Goal: Task Accomplishment & Management: Use online tool/utility

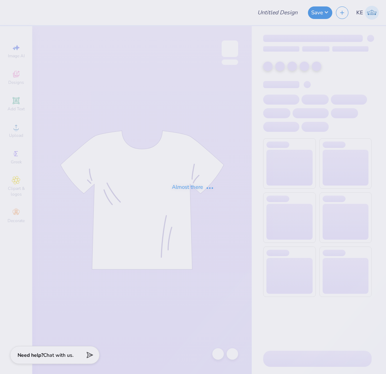
type input "Sammie Suasteguu : Montclair State University"
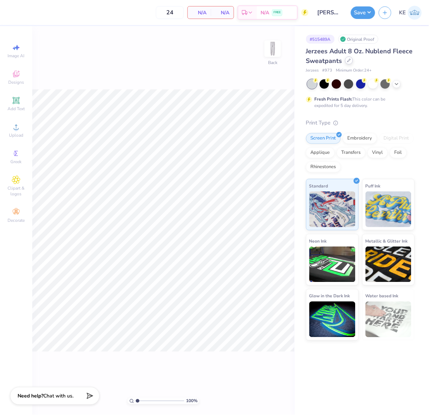
click at [352, 60] on div at bounding box center [349, 61] width 8 height 8
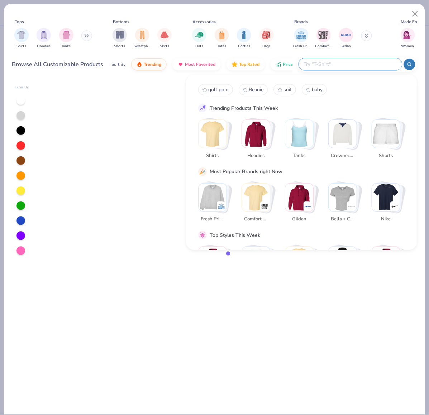
click at [364, 61] on input "text" at bounding box center [350, 64] width 94 height 8
paste input "Gildan G125"
type input "Gildan G125"
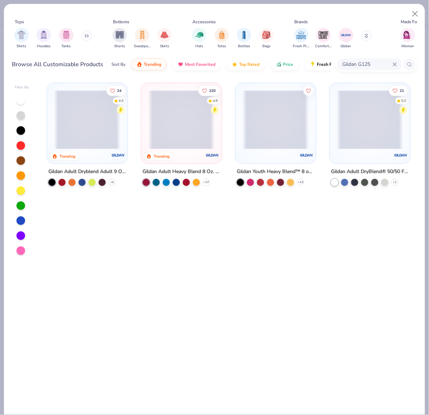
click at [82, 127] on span at bounding box center [87, 119] width 66 height 59
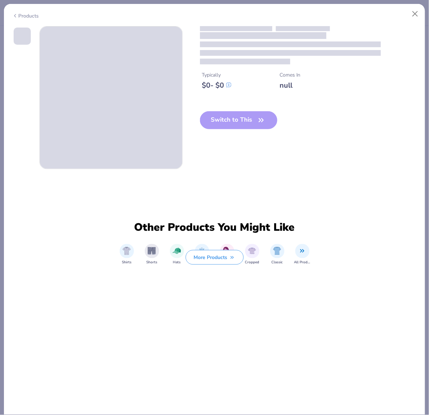
click at [82, 127] on span at bounding box center [111, 98] width 143 height 143
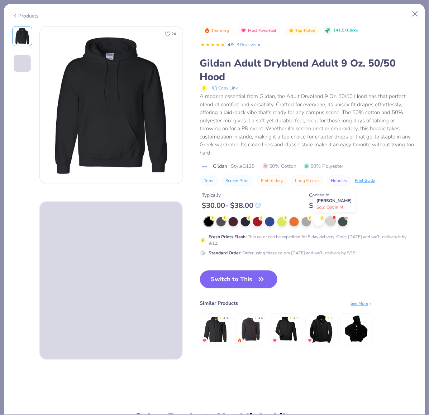
click at [332, 220] on div at bounding box center [330, 221] width 9 height 9
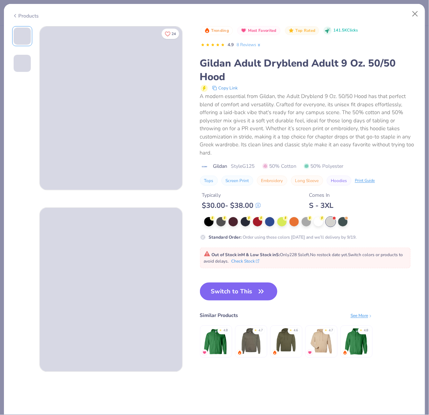
click at [263, 292] on icon "button" at bounding box center [261, 292] width 10 height 10
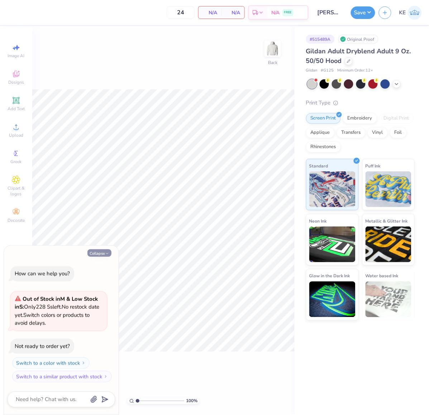
click at [100, 250] on button "Collapse" at bounding box center [99, 254] width 24 height 8
type textarea "x"
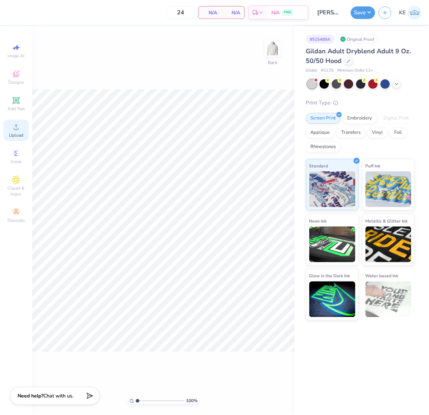
click at [16, 127] on icon at bounding box center [16, 127] width 9 height 9
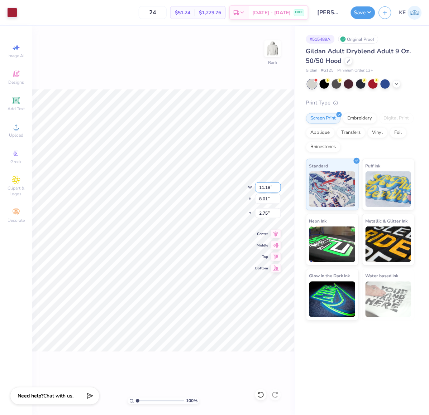
click at [267, 188] on input "11.18" at bounding box center [268, 188] width 26 height 10
type input "11.00"
type input "7.88"
type input "3.00"
click at [264, 188] on input "11.00" at bounding box center [268, 188] width 26 height 10
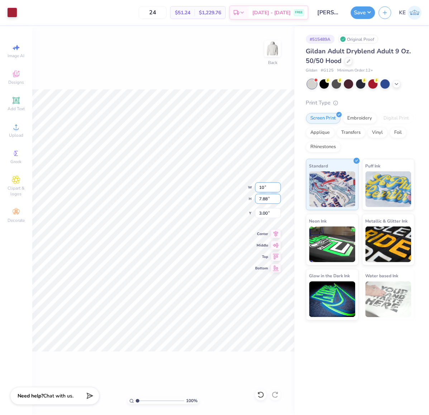
type input "10.00"
type input "7.17"
type input "3.00"
click at [367, 13] on button "Save" at bounding box center [363, 11] width 24 height 13
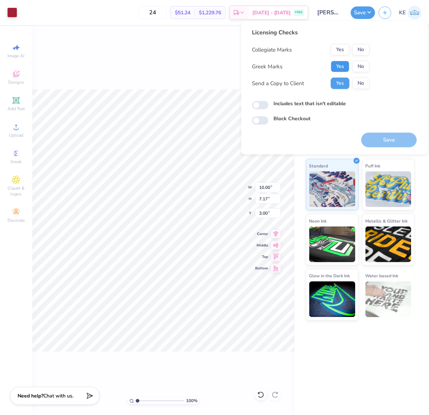
click at [337, 66] on button "Yes" at bounding box center [340, 66] width 19 height 11
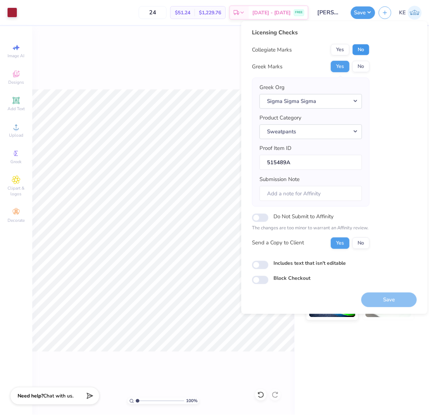
click at [361, 48] on button "No" at bounding box center [360, 49] width 17 height 11
click at [386, 300] on button "Save" at bounding box center [389, 300] width 56 height 15
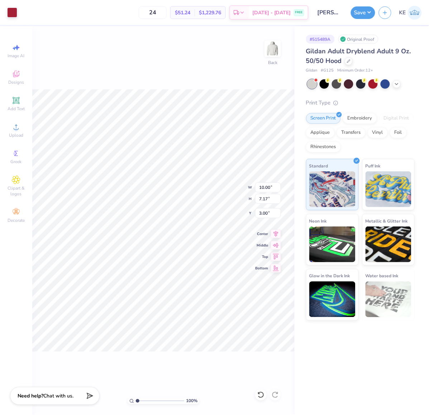
click at [189, 81] on div "100 % Back W 10.00 10.00 " H 7.17 7.17 " Y 3.00 3.00 " Center Middle Top Bottom" at bounding box center [163, 220] width 262 height 389
click at [16, 138] on span "Upload" at bounding box center [16, 136] width 14 height 6
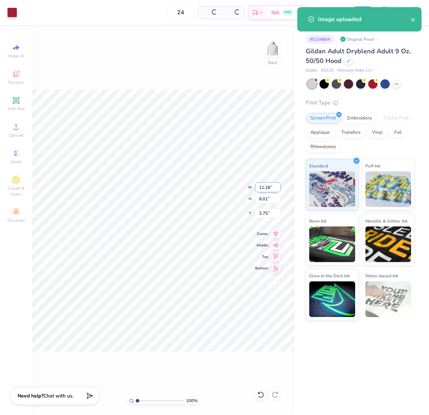
click at [269, 186] on input "11.18" at bounding box center [268, 188] width 26 height 10
type input "10.00"
type input "7.17"
type input "3.00"
click at [386, 20] on icon "close" at bounding box center [413, 20] width 5 height 6
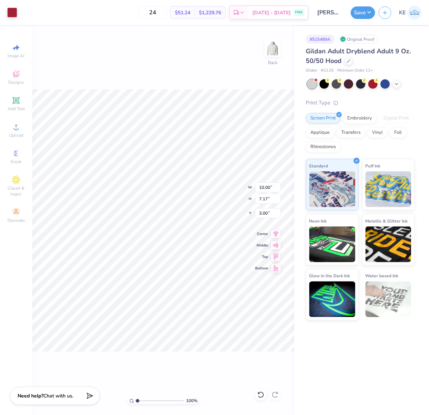
click at [361, 11] on div "Image uploaded" at bounding box center [359, 22] width 127 height 33
click at [369, 17] on button "Save" at bounding box center [363, 11] width 24 height 13
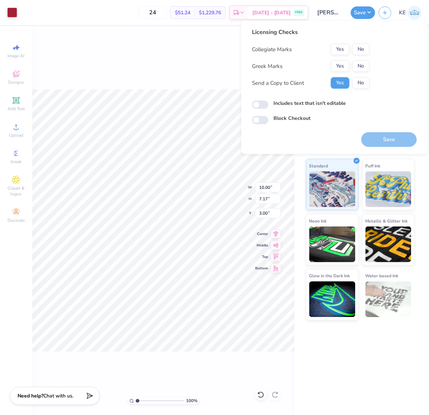
drag, startPoint x: 337, startPoint y: 60, endPoint x: 373, endPoint y: 49, distance: 36.9
click at [338, 61] on div "Yes No" at bounding box center [350, 66] width 39 height 11
drag, startPoint x: 345, startPoint y: 62, endPoint x: 352, endPoint y: 56, distance: 9.4
click at [345, 62] on button "Yes" at bounding box center [340, 66] width 19 height 11
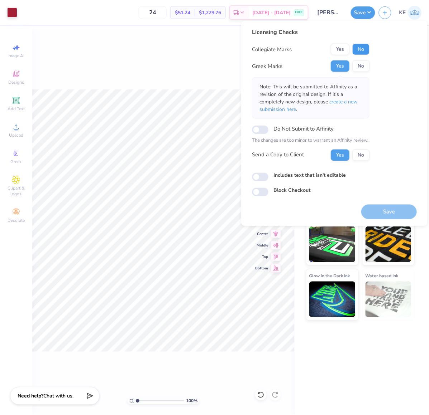
click at [362, 49] on button "No" at bounding box center [360, 49] width 17 height 11
click at [381, 212] on button "Save" at bounding box center [389, 211] width 56 height 15
click at [372, 15] on button "Save" at bounding box center [363, 11] width 24 height 13
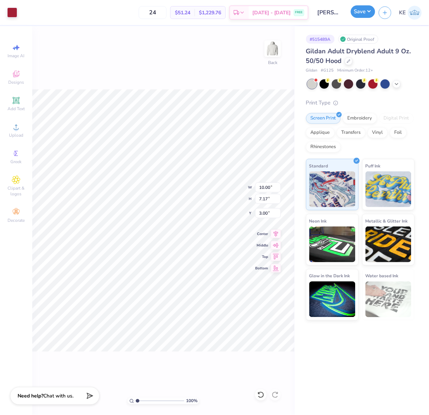
click at [365, 11] on button "Save" at bounding box center [363, 11] width 24 height 13
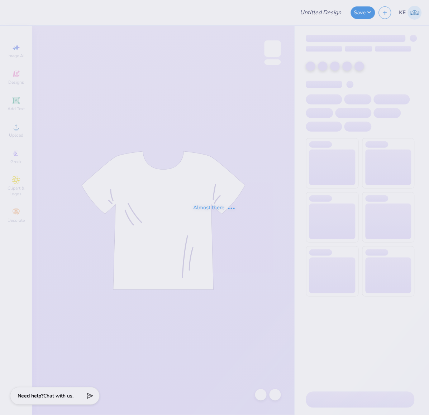
type input "Fall Philo shirts"
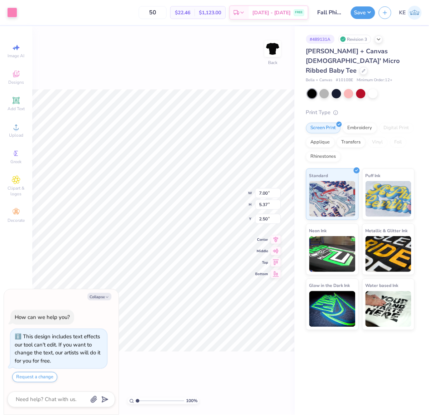
type textarea "x"
type input "3.39679986913393"
type textarea "x"
type input "3.39679986913393"
type textarea "x"
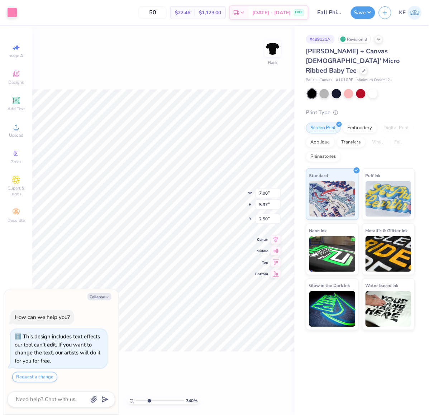
type input "3.39679986913393"
type textarea "x"
type input "3.39679986913393"
type textarea "x"
type input "3.39679986913393"
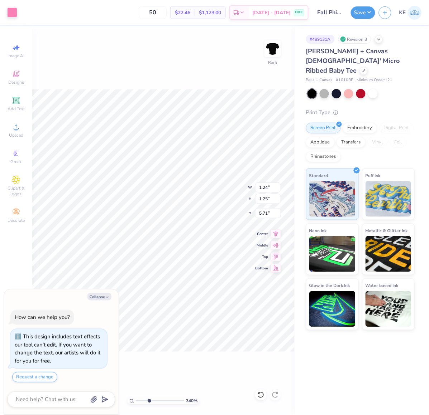
type textarea "x"
type input "1.74339355603371"
type textarea "x"
type input "1.74339355603371"
type textarea "x"
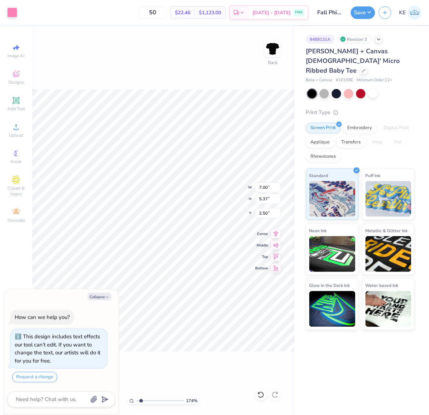
type input "1.74339355603371"
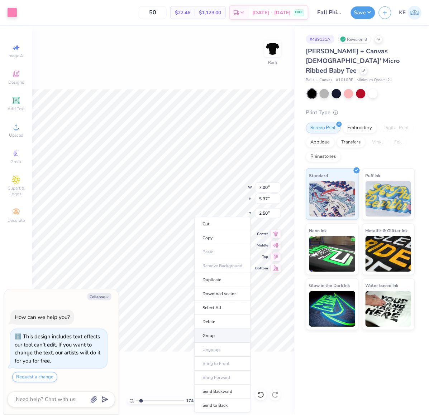
click at [226, 336] on li "Group" at bounding box center [222, 336] width 56 height 14
type textarea "x"
type input "1.74339355603371"
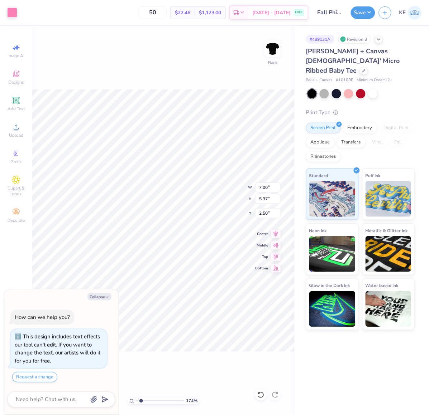
type textarea "x"
type input "1.74339355603371"
type textarea "x"
type input "1.74339355603371"
type textarea "x"
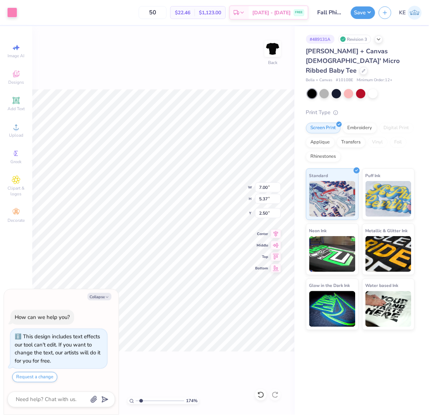
type input "1.74339355603371"
type textarea "x"
type input "1.74339355603371"
type textarea "x"
type input "1.74339355603371"
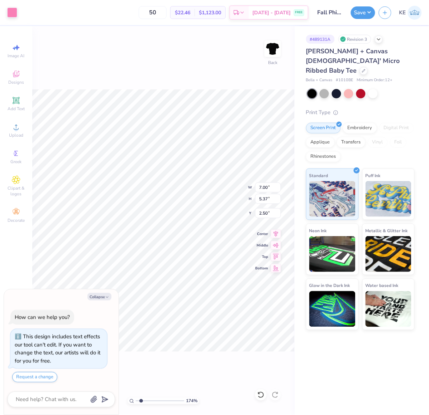
type textarea "x"
type input "1.74339355603371"
type textarea "x"
type input "1.74339355603371"
type textarea "x"
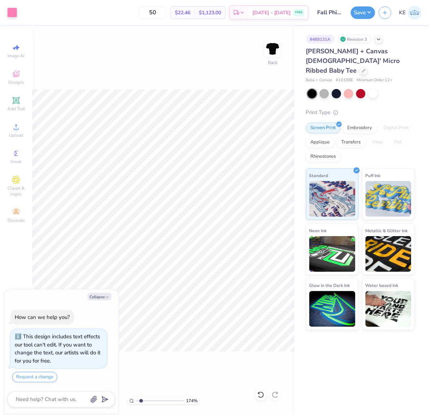
type input "1.74339355603371"
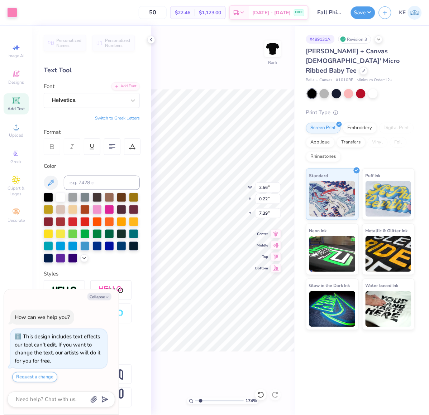
type textarea "x"
type input "1.74339355603371"
type textarea "x"
type input "1"
click at [149, 39] on icon at bounding box center [151, 40] width 6 height 6
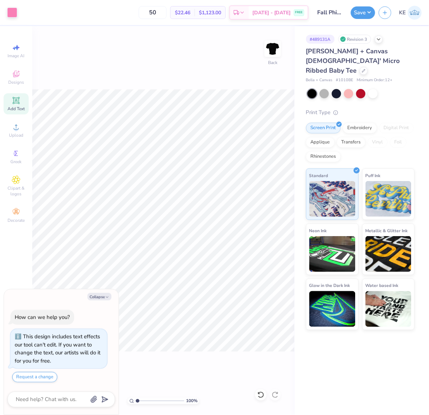
type textarea "x"
type input "1.94838386168054"
click at [95, 297] on button "Collapse" at bounding box center [99, 297] width 24 height 8
type textarea "x"
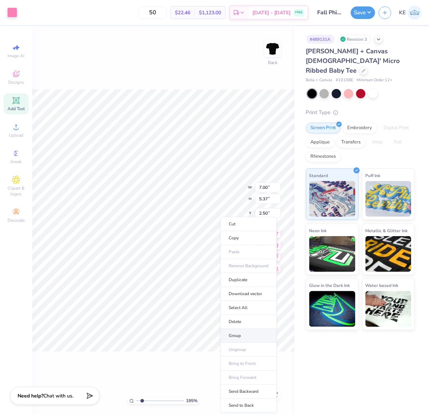
click at [241, 334] on li "Group" at bounding box center [249, 336] width 56 height 14
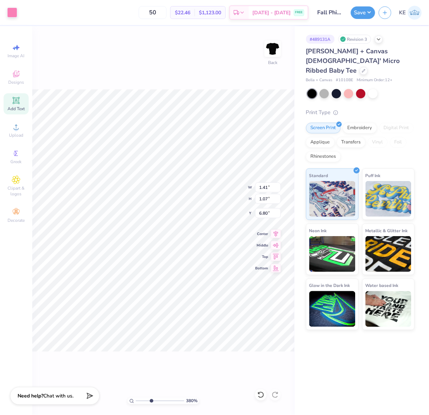
type input "3.79619967245717"
type input "6.76"
type input "3.79619967245717"
type input "1.27"
type input "1.19"
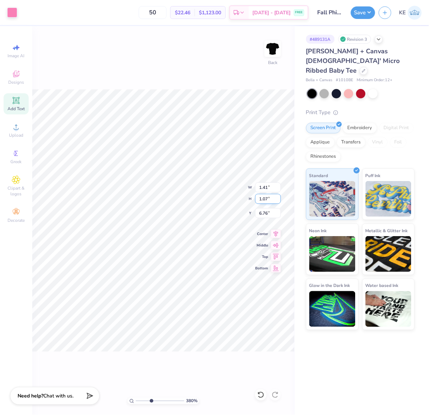
type input "6.59"
type input "3.79619967245717"
type input "7.11"
type input "3.79619967245717"
type input "1.47"
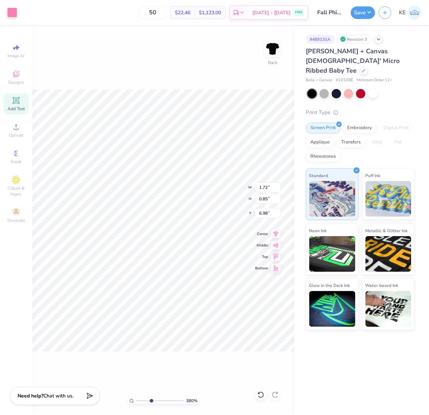
type input "1.42"
type input "6.59"
type input "3.79619967245717"
type input "7.08"
click at [371, 15] on button "Save" at bounding box center [363, 11] width 24 height 13
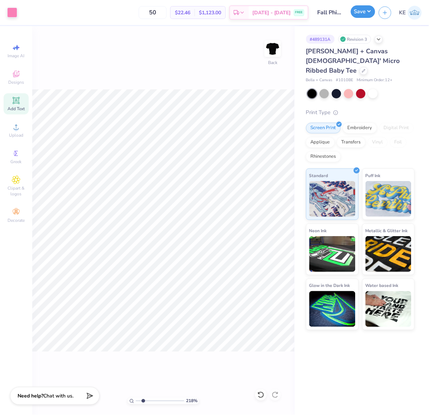
type input "2.17747717336622"
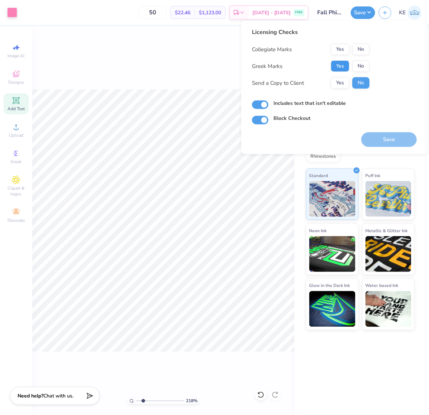
click at [337, 67] on button "Yes" at bounding box center [340, 66] width 19 height 11
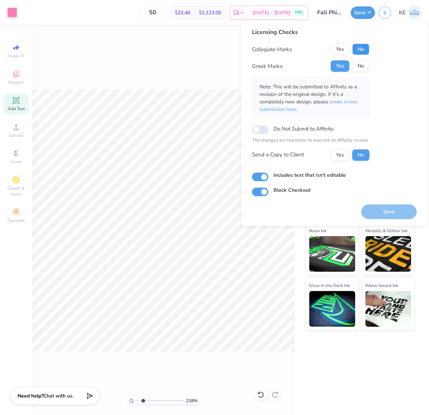
click at [360, 54] on button "No" at bounding box center [360, 49] width 17 height 11
click at [391, 212] on button "Save" at bounding box center [389, 211] width 56 height 15
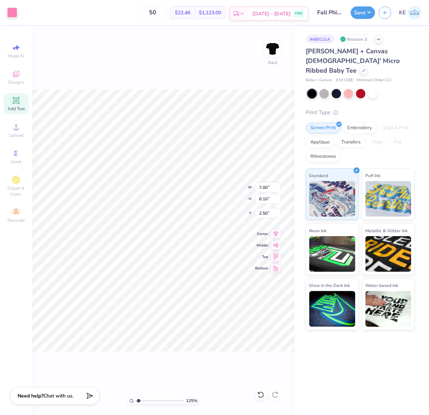
type input "1.24898773763972"
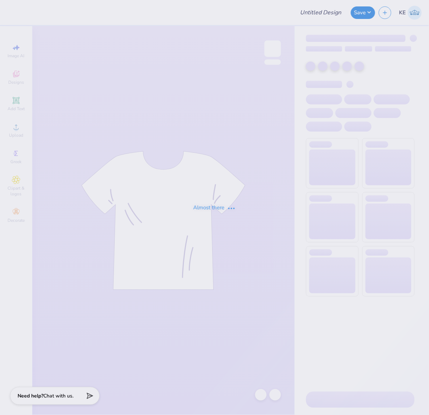
type input "Hats for WIA!"
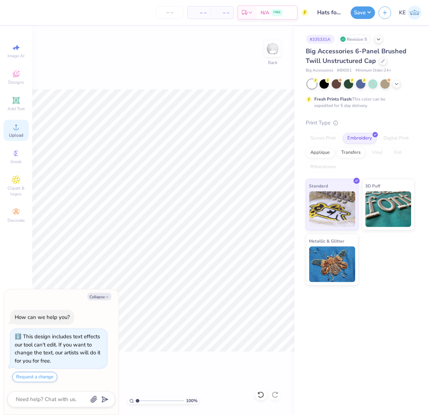
click at [15, 124] on icon at bounding box center [16, 127] width 9 height 9
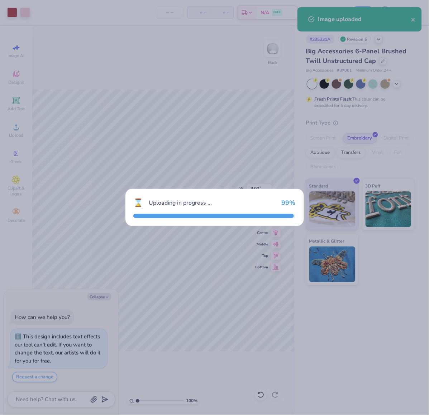
type textarea "x"
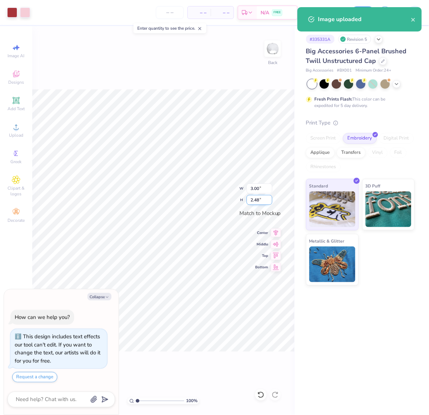
click at [259, 201] on input "2.48" at bounding box center [259, 200] width 26 height 10
type input "2.5"
type textarea "x"
type input "3.02"
type input "2.50"
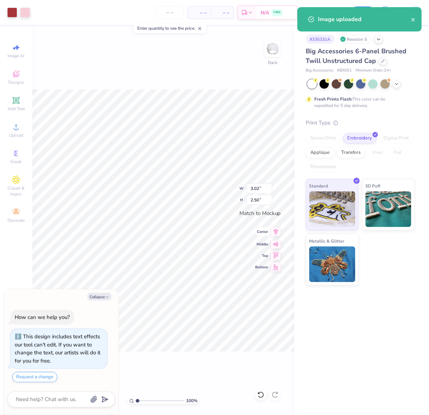
click at [277, 233] on icon at bounding box center [276, 232] width 5 height 6
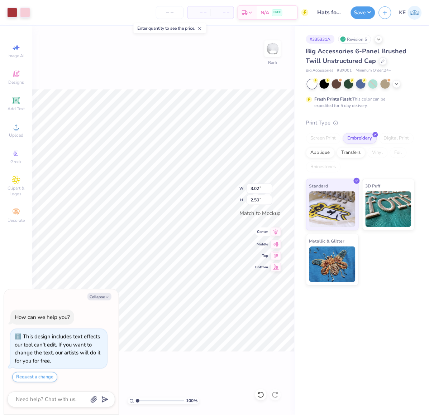
click at [277, 231] on icon at bounding box center [276, 232] width 10 height 9
click at [370, 15] on button "Save" at bounding box center [363, 11] width 24 height 13
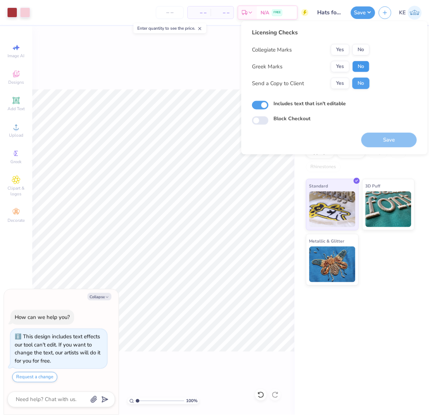
click at [362, 63] on button "No" at bounding box center [360, 66] width 17 height 11
click at [362, 49] on button "No" at bounding box center [360, 49] width 17 height 11
click at [383, 141] on button "Save" at bounding box center [389, 140] width 56 height 15
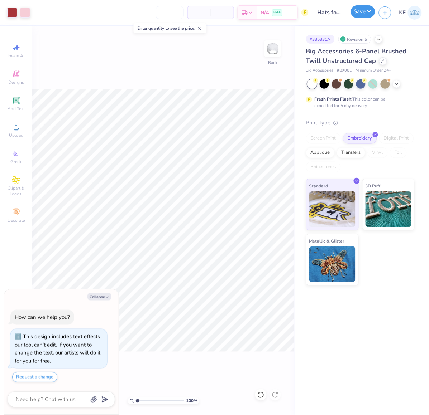
click at [373, 12] on button "Save" at bounding box center [363, 11] width 24 height 13
type textarea "x"
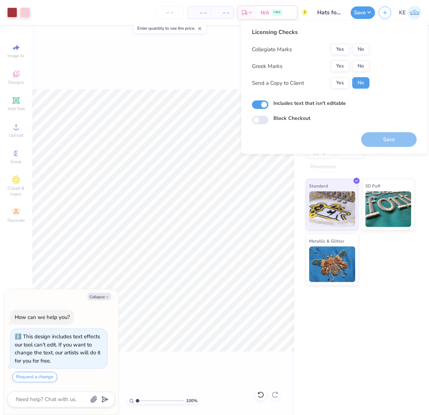
type textarea "x"
